Goal: Obtain resource: Obtain resource

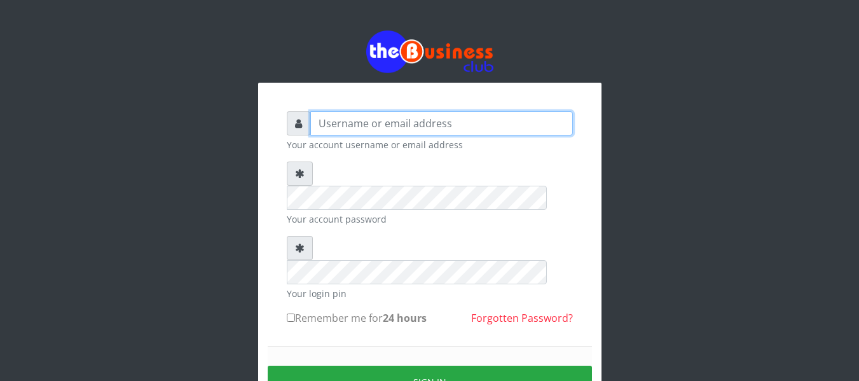
type input "agbitaf2@gmail.com"
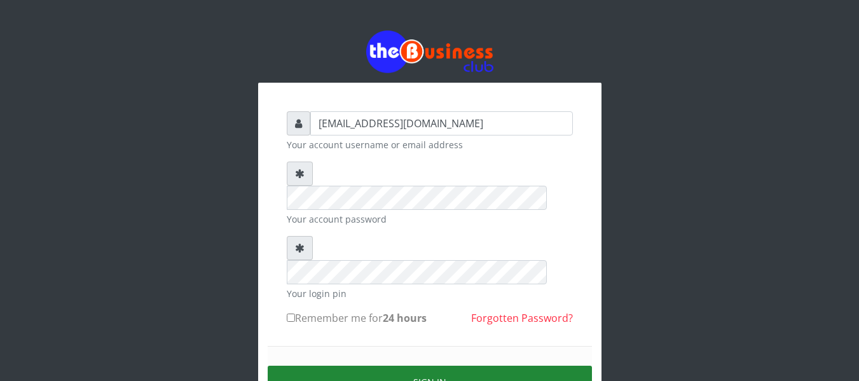
click at [429, 366] on button "Sign in" at bounding box center [430, 382] width 324 height 32
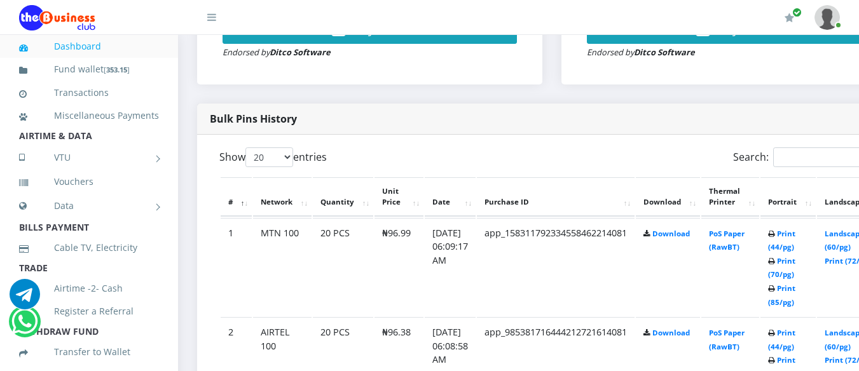
scroll to position [621, 0]
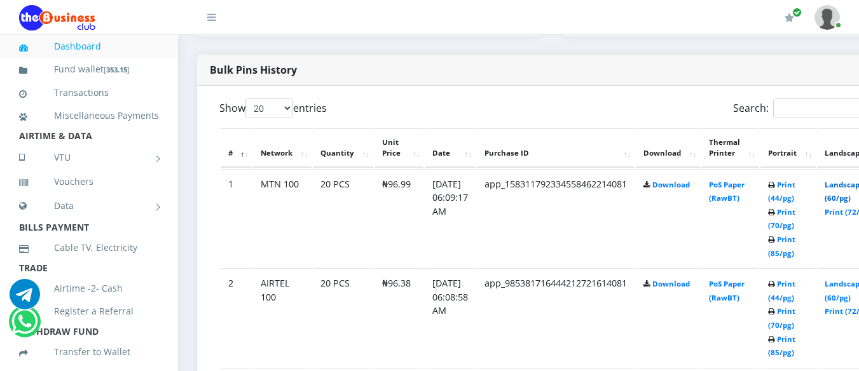
click at [847, 188] on link "Landscape (60/pg)" at bounding box center [844, 192] width 39 height 24
click at [851, 287] on link "Landscape (60/pg)" at bounding box center [844, 291] width 39 height 24
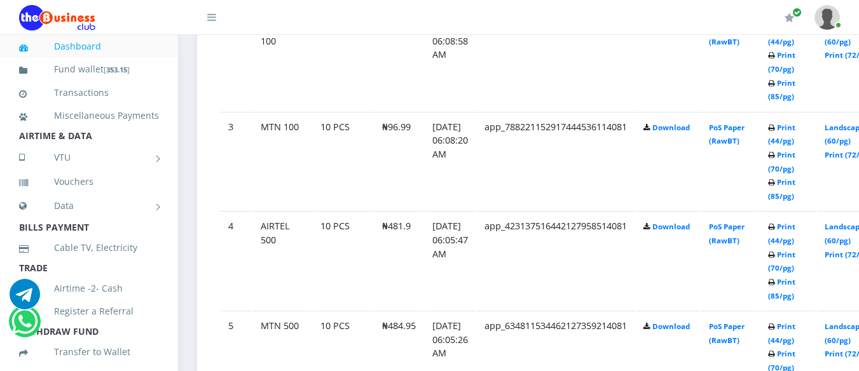
scroll to position [883, 0]
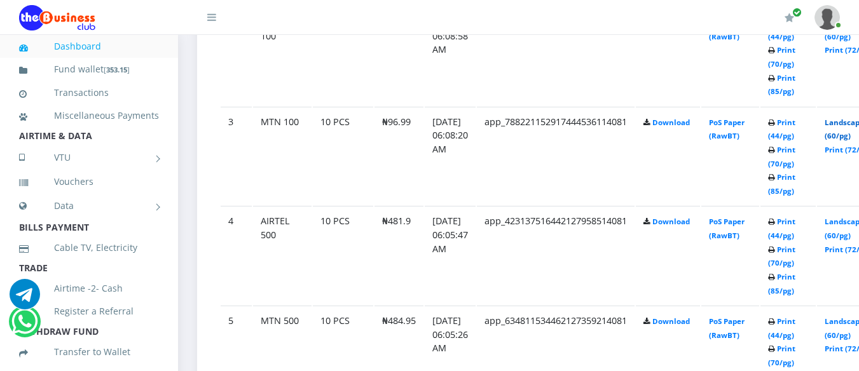
click at [848, 120] on link "Landscape (60/pg)" at bounding box center [844, 130] width 39 height 24
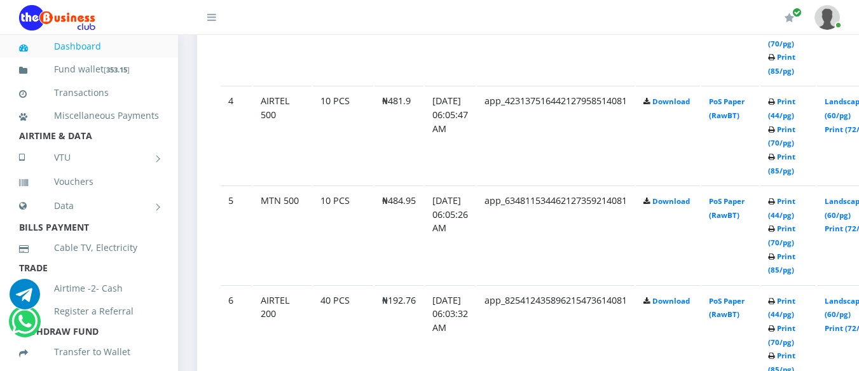
scroll to position [1014, 0]
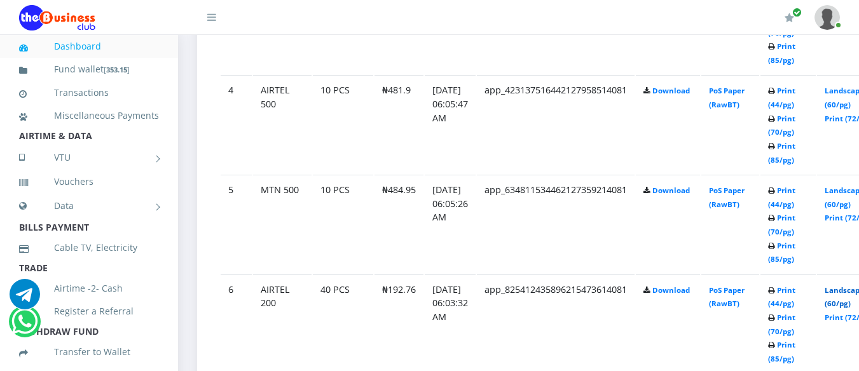
click at [851, 291] on link "Landscape (60/pg)" at bounding box center [844, 298] width 39 height 24
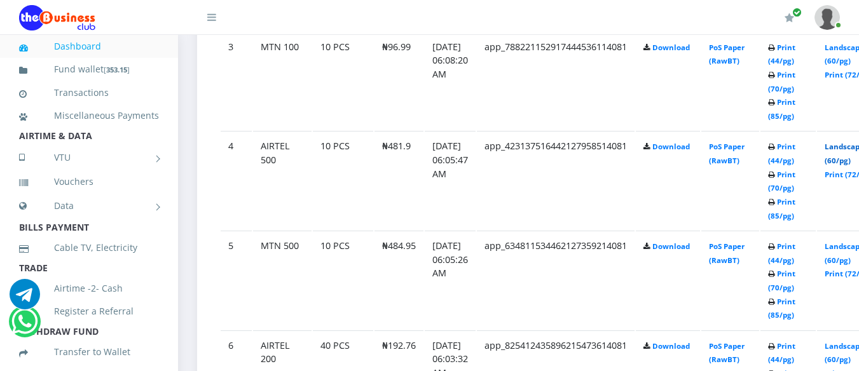
click at [854, 144] on link "Landscape (60/pg)" at bounding box center [844, 154] width 39 height 24
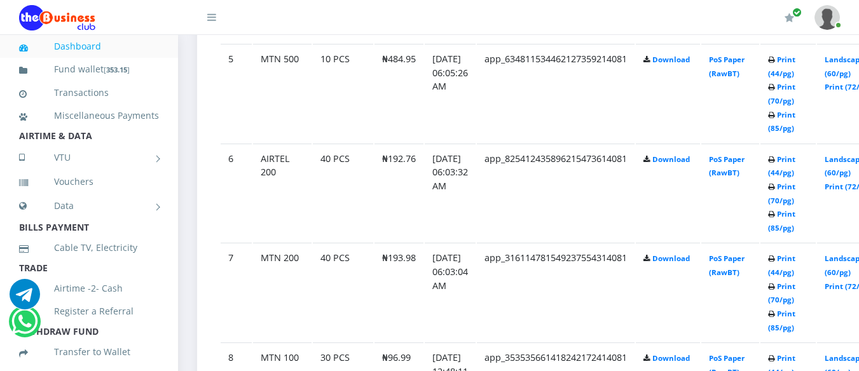
scroll to position [1156, 0]
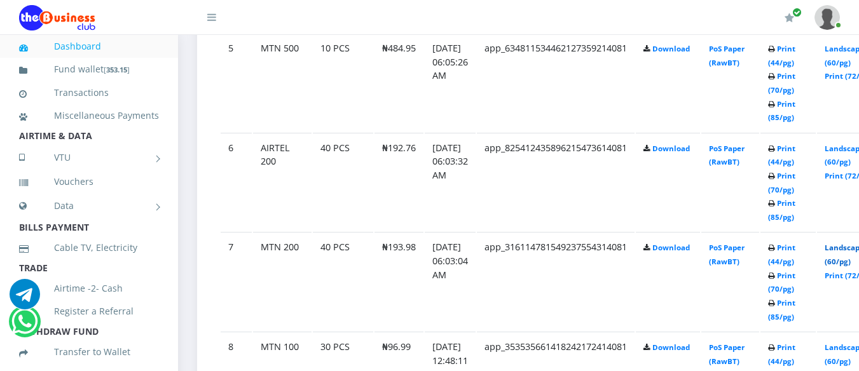
click at [848, 245] on link "Landscape (60/pg)" at bounding box center [844, 255] width 39 height 24
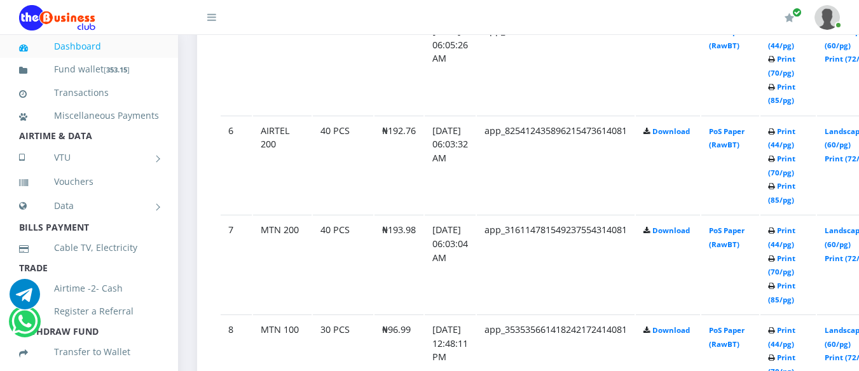
scroll to position [1156, 0]
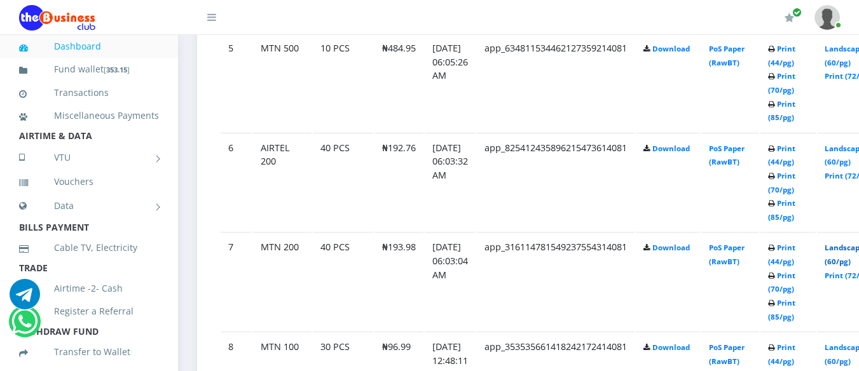
click at [852, 249] on link "Landscape (60/pg)" at bounding box center [844, 255] width 39 height 24
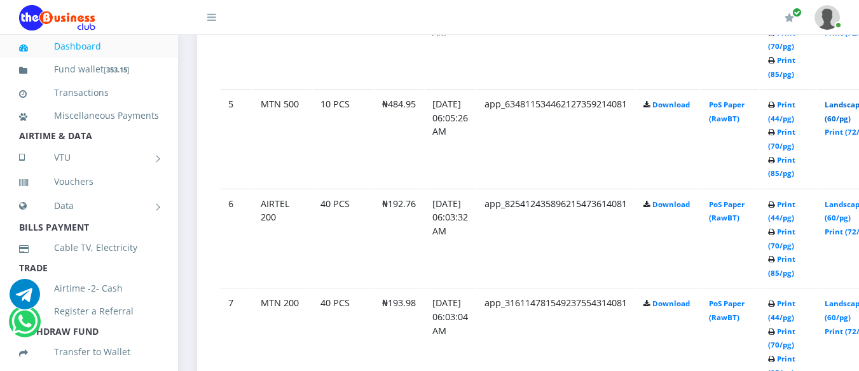
scroll to position [1156, 0]
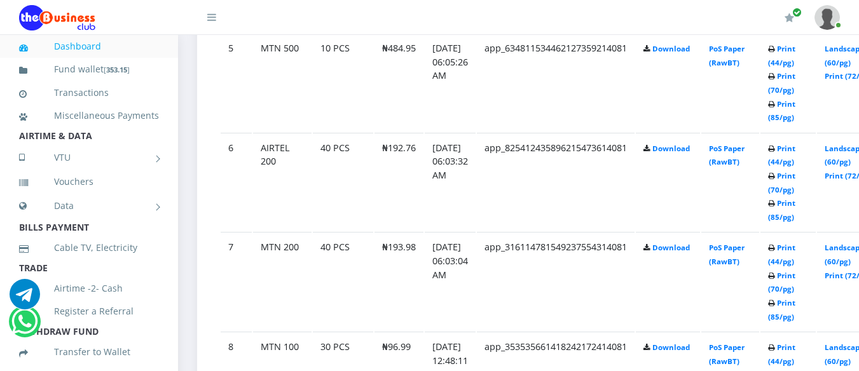
click at [850, 105] on td "Landscape (60/pg) Print (72/pg)" at bounding box center [850, 82] width 66 height 99
click at [852, 46] on link "Landscape (60/pg)" at bounding box center [844, 56] width 39 height 24
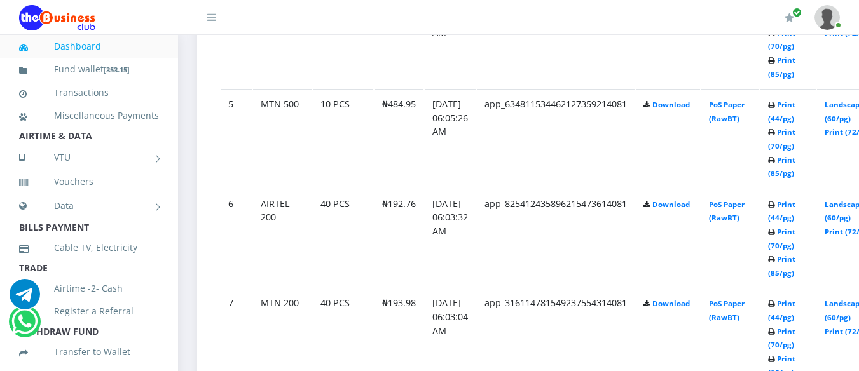
scroll to position [1156, 0]
